Goal: Transaction & Acquisition: Purchase product/service

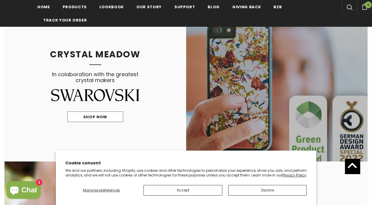
scroll to position [376, 0]
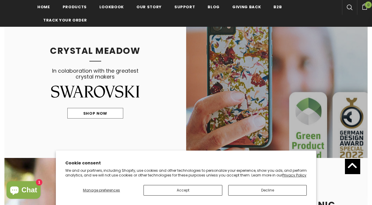
click at [257, 83] on link at bounding box center [277, 82] width 182 height 150
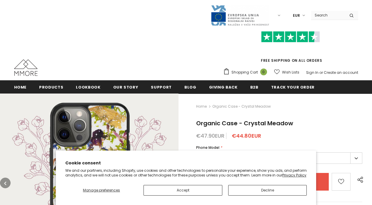
click at [169, 93] on img at bounding box center [89, 182] width 178 height 178
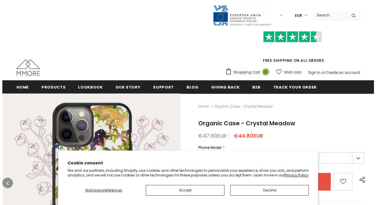
scroll to position [118, 0]
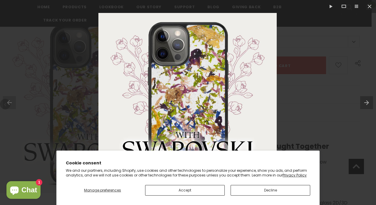
click at [189, 192] on button "Accept" at bounding box center [185, 190] width 80 height 11
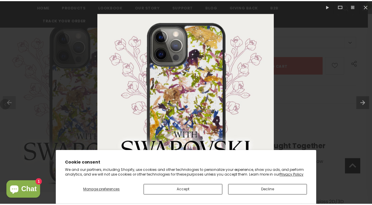
scroll to position [118, 0]
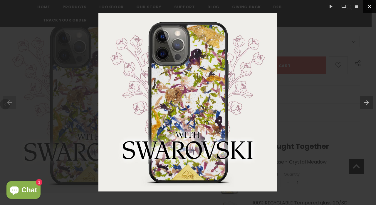
click at [370, 7] on button at bounding box center [369, 6] width 13 height 13
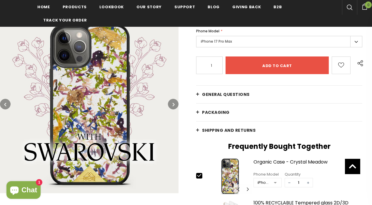
click at [275, 182] on div at bounding box center [275, 182] width 12 height 9
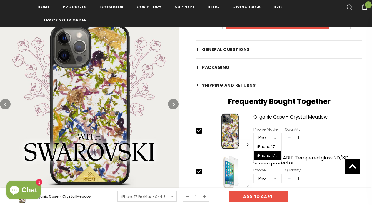
scroll to position [167, 0]
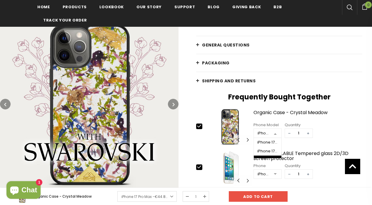
click at [273, 175] on div at bounding box center [275, 174] width 12 height 9
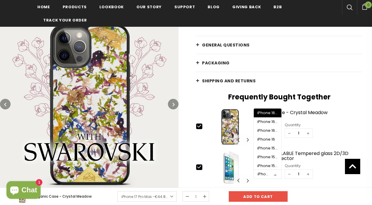
click at [316, 56] on link "PACKAGING" at bounding box center [279, 63] width 166 height 18
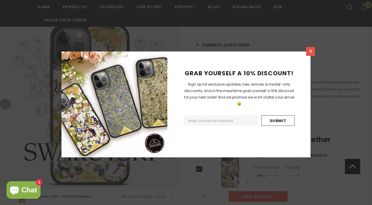
click at [310, 48] on link at bounding box center [310, 51] width 9 height 9
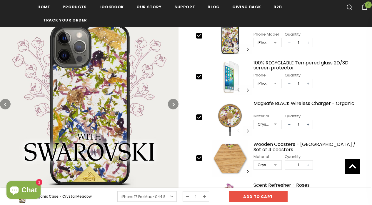
scroll to position [301, 0]
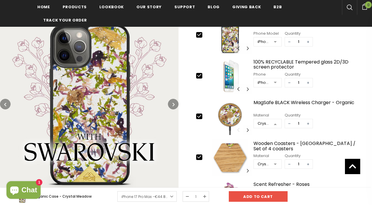
click at [274, 125] on div at bounding box center [275, 123] width 12 height 9
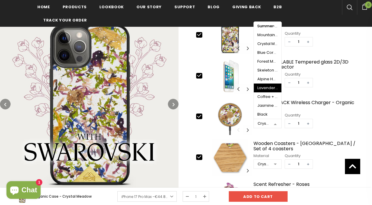
click at [268, 87] on div "Lavender + Tanganica Wood" at bounding box center [267, 88] width 21 height 5
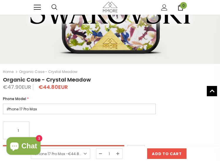
scroll to position [171, 0]
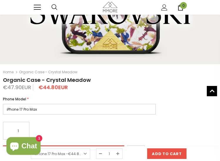
select select "iPhone 16e"
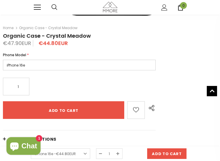
scroll to position [222, 0]
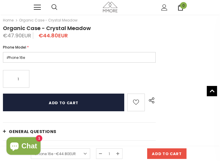
click at [84, 109] on input "Add to cart" at bounding box center [63, 102] width 121 height 18
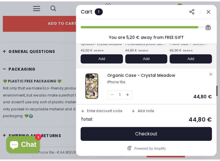
scroll to position [75, 0]
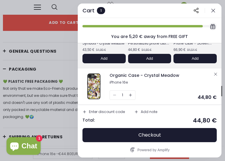
click at [214, 12] on icon "button" at bounding box center [213, 11] width 6 height 6
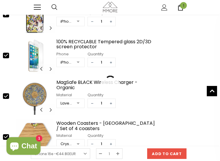
scroll to position [473, 0]
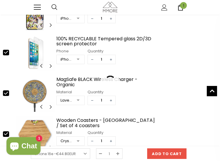
click at [79, 99] on div at bounding box center [78, 100] width 12 height 9
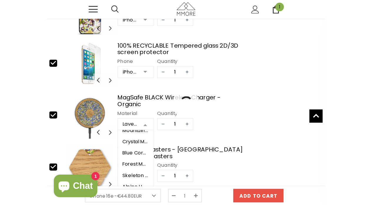
scroll to position [477, 0]
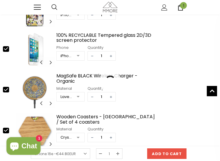
click at [76, 56] on div at bounding box center [78, 56] width 12 height 9
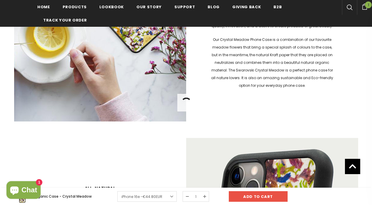
scroll to position [520, 0]
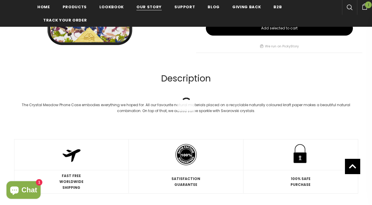
scroll to position [118, 0]
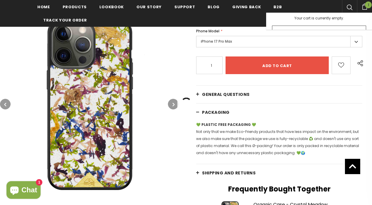
click at [367, 8] on span "1" at bounding box center [368, 4] width 7 height 7
